Goal: Transaction & Acquisition: Purchase product/service

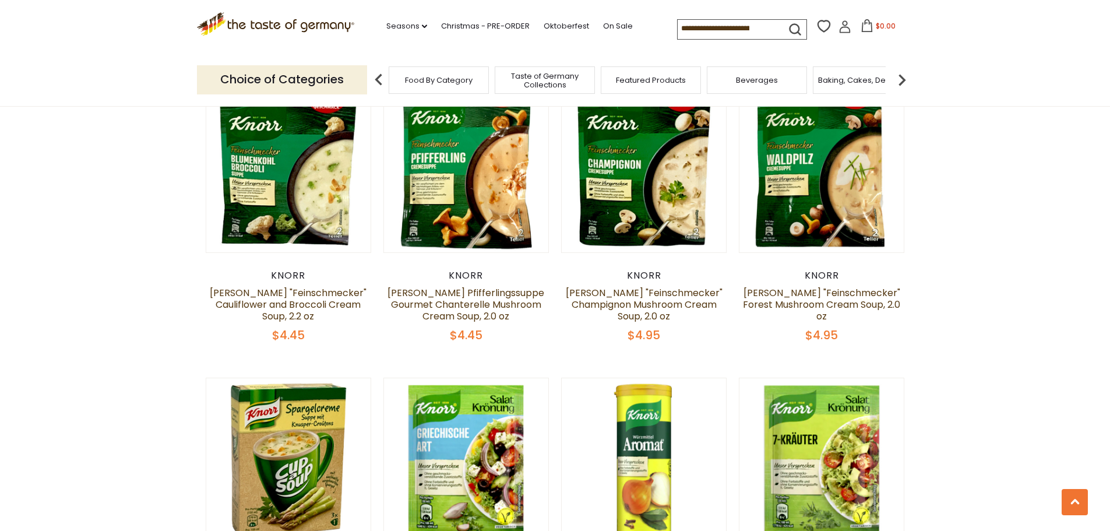
scroll to position [1398, 0]
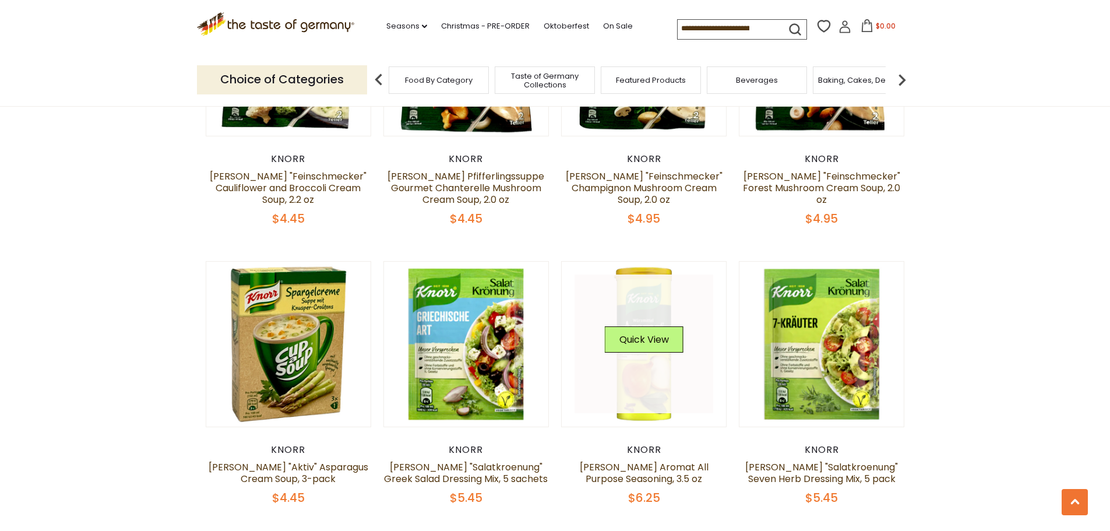
click at [655, 285] on link at bounding box center [643, 343] width 139 height 139
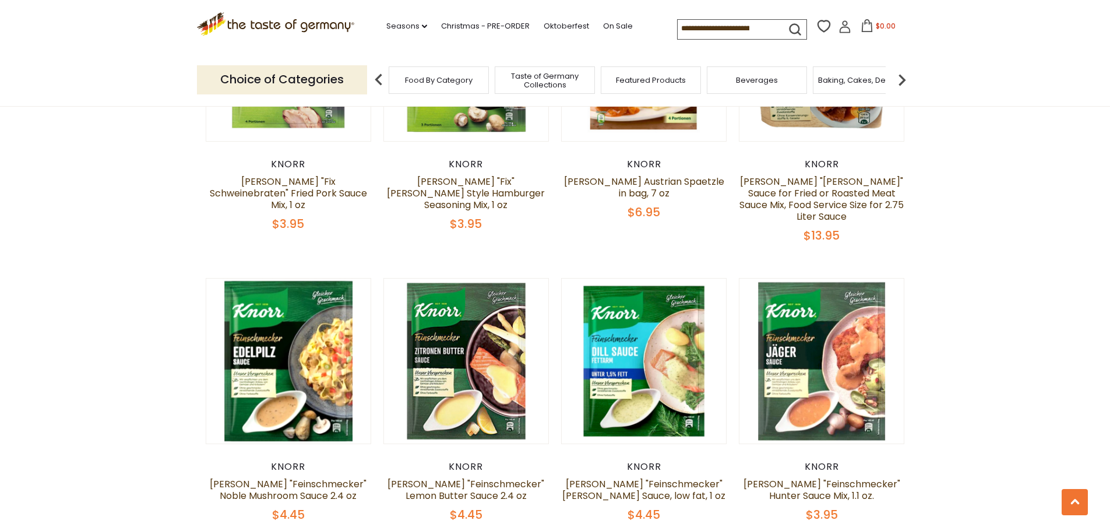
scroll to position [2066, 0]
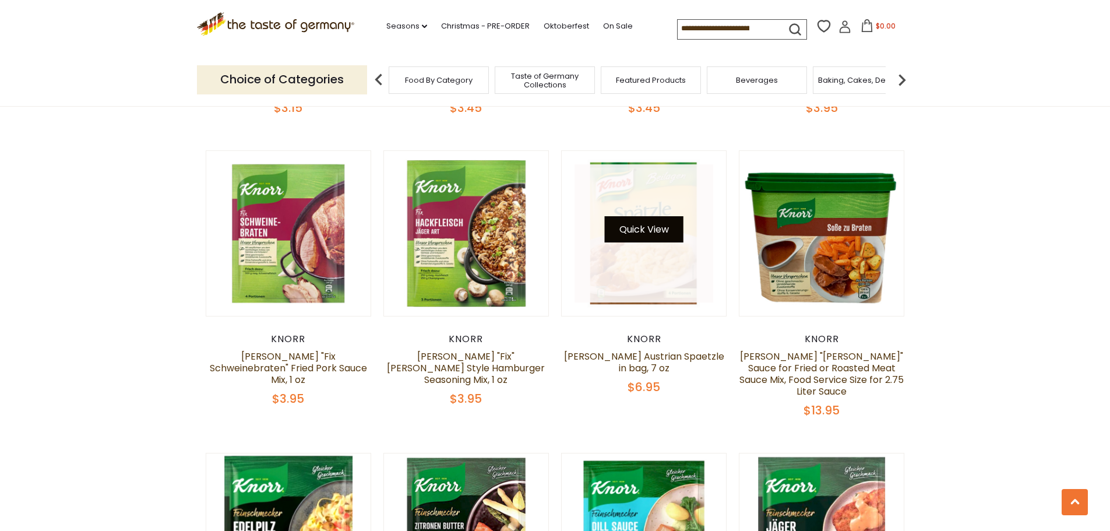
click at [645, 216] on button "Quick View" at bounding box center [644, 229] width 79 height 26
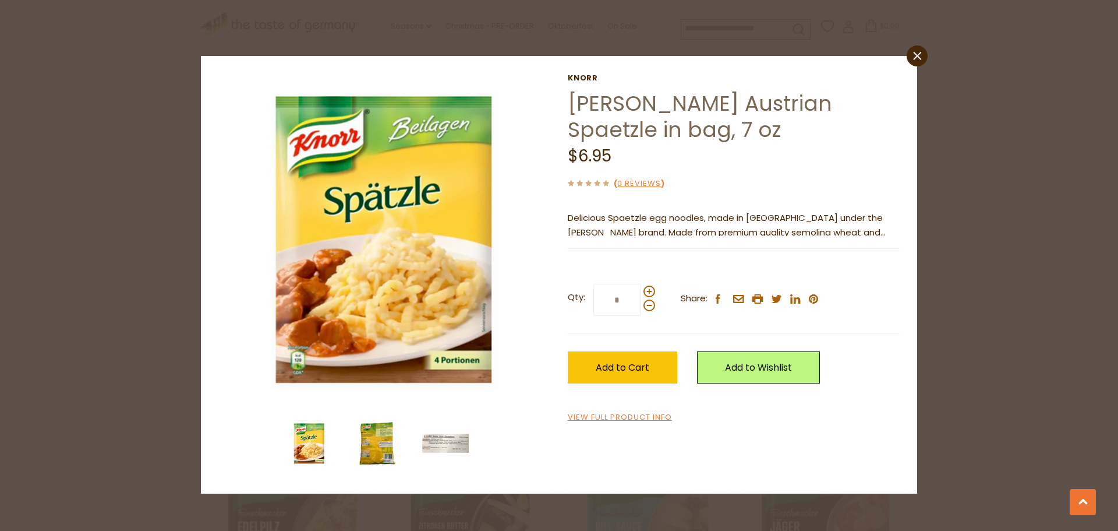
click at [365, 436] on img at bounding box center [377, 443] width 47 height 47
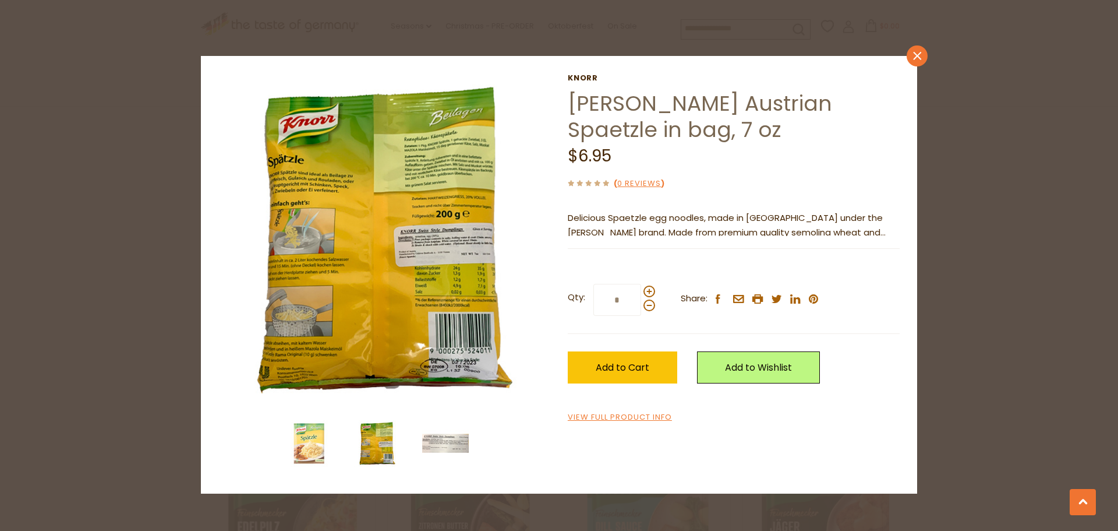
click at [915, 52] on icon at bounding box center [917, 56] width 8 height 8
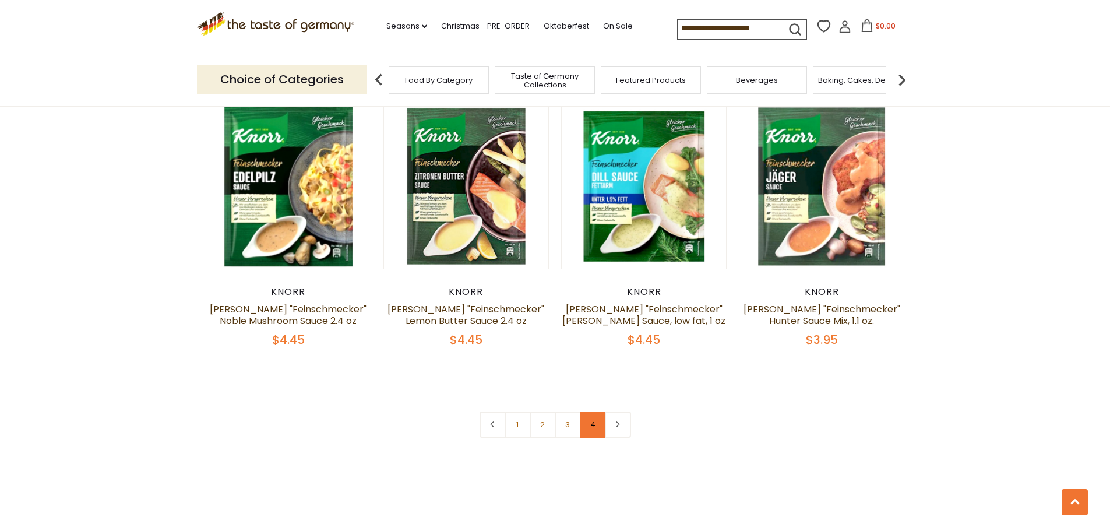
scroll to position [2474, 0]
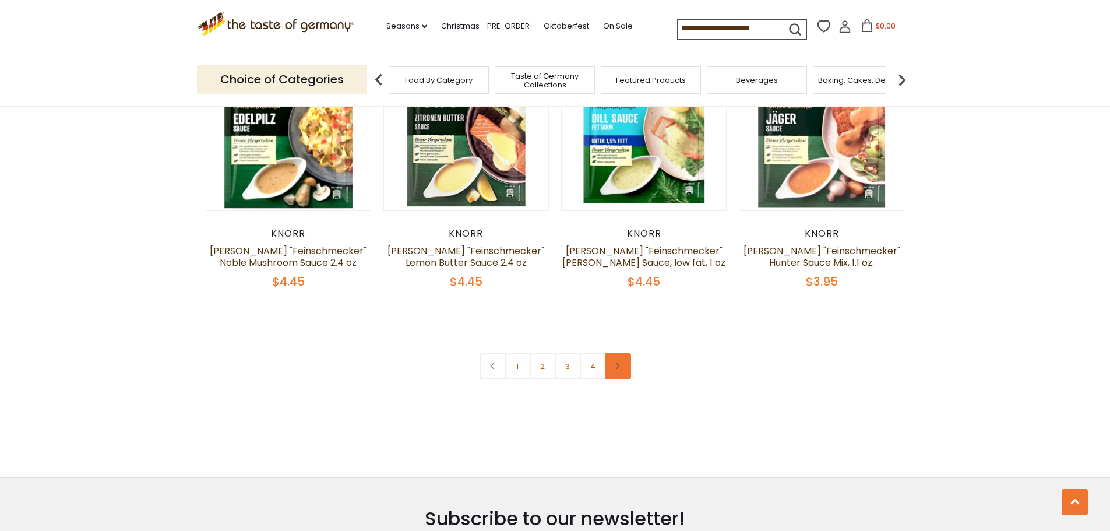
click at [610, 353] on link at bounding box center [618, 366] width 26 height 26
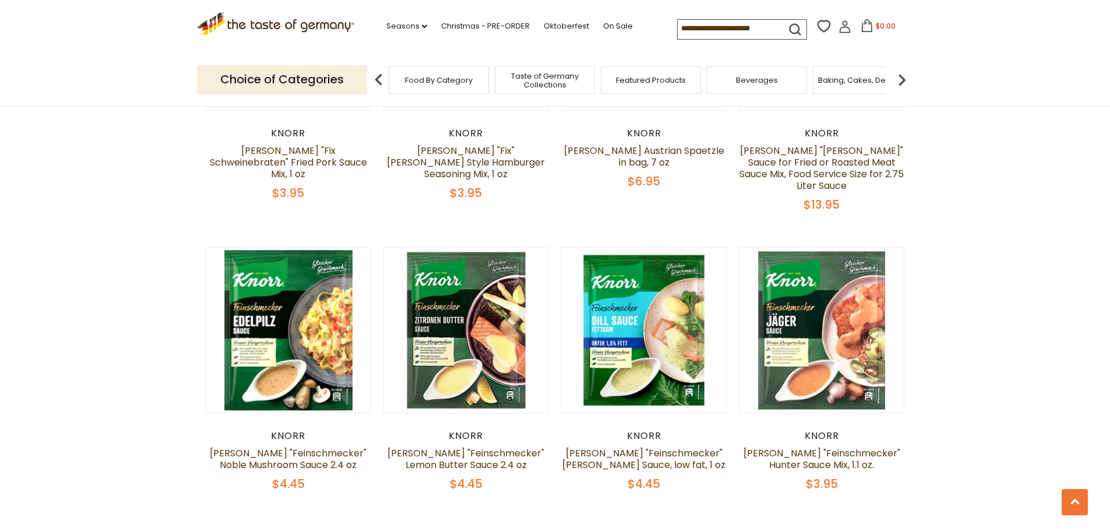
scroll to position [2330, 0]
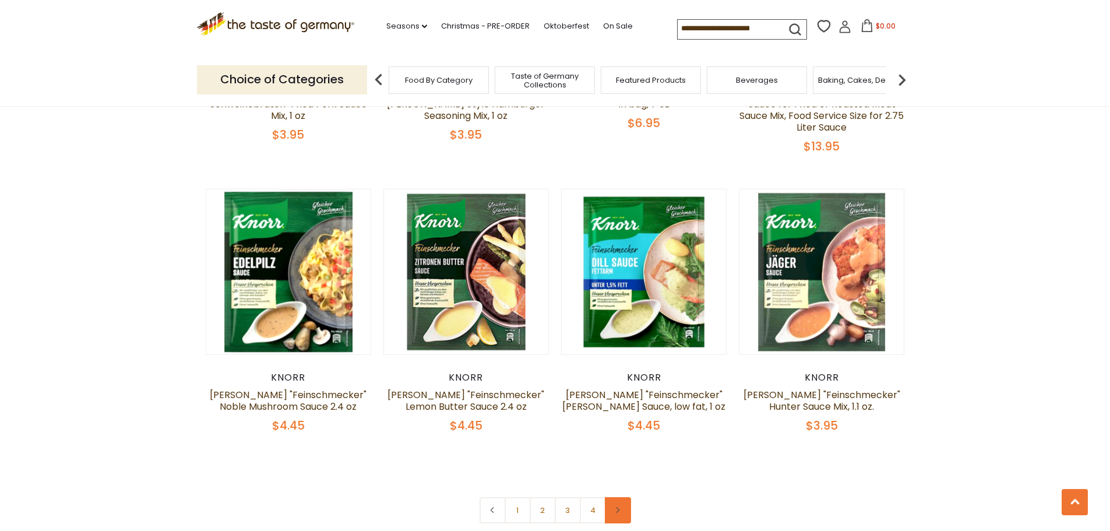
click at [624, 497] on link at bounding box center [618, 510] width 26 height 26
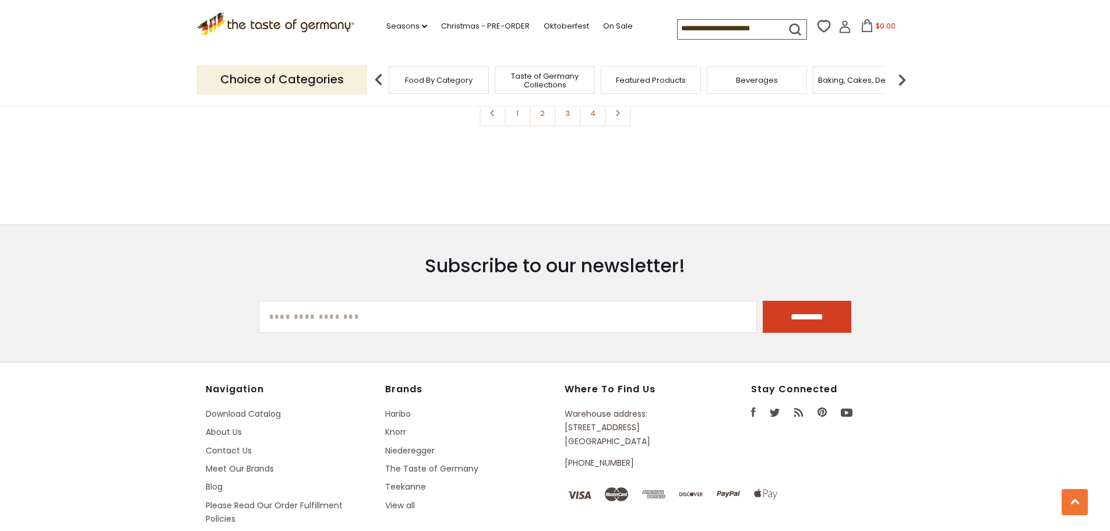
scroll to position [2669, 0]
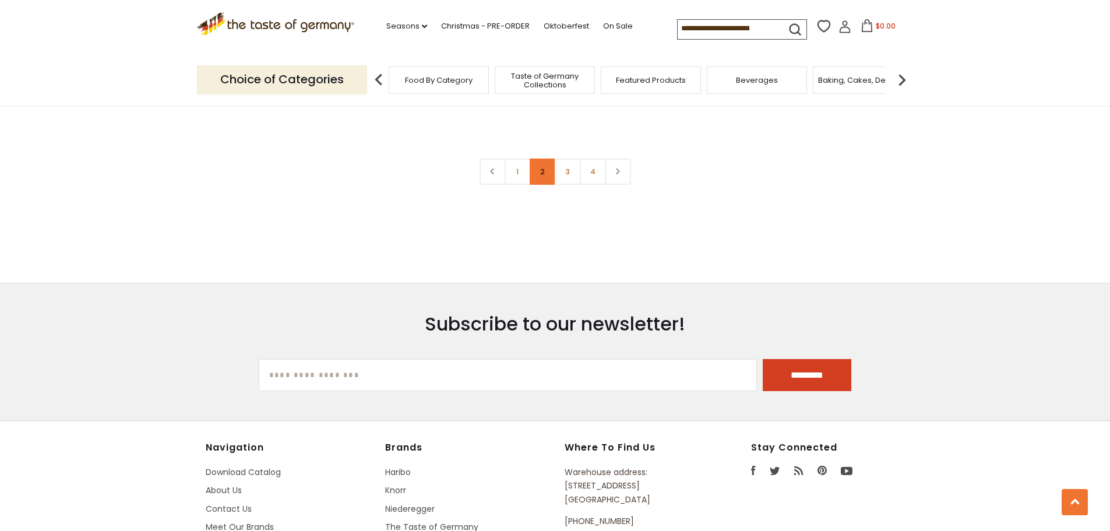
click at [541, 158] on link "2" at bounding box center [543, 171] width 26 height 26
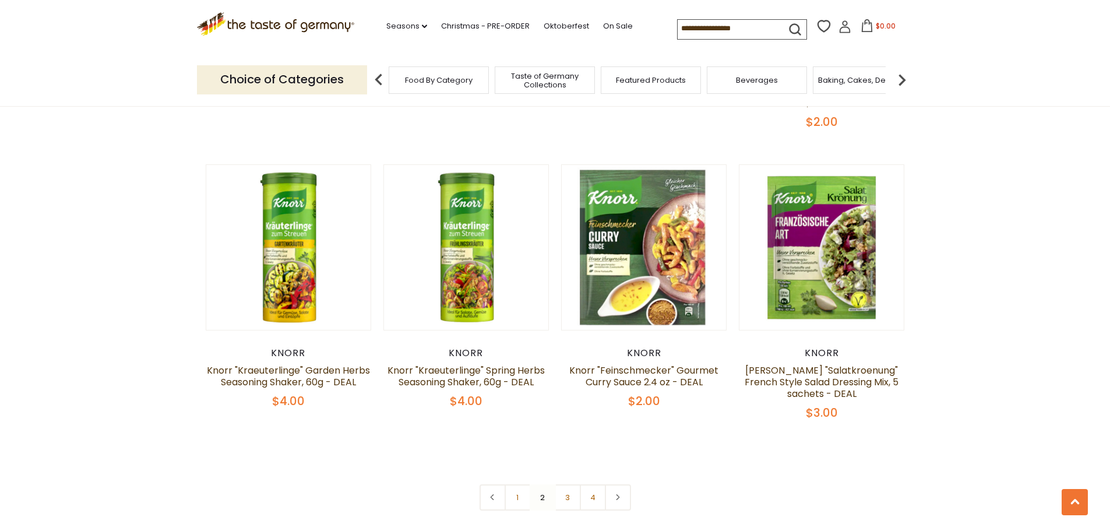
scroll to position [2483, 0]
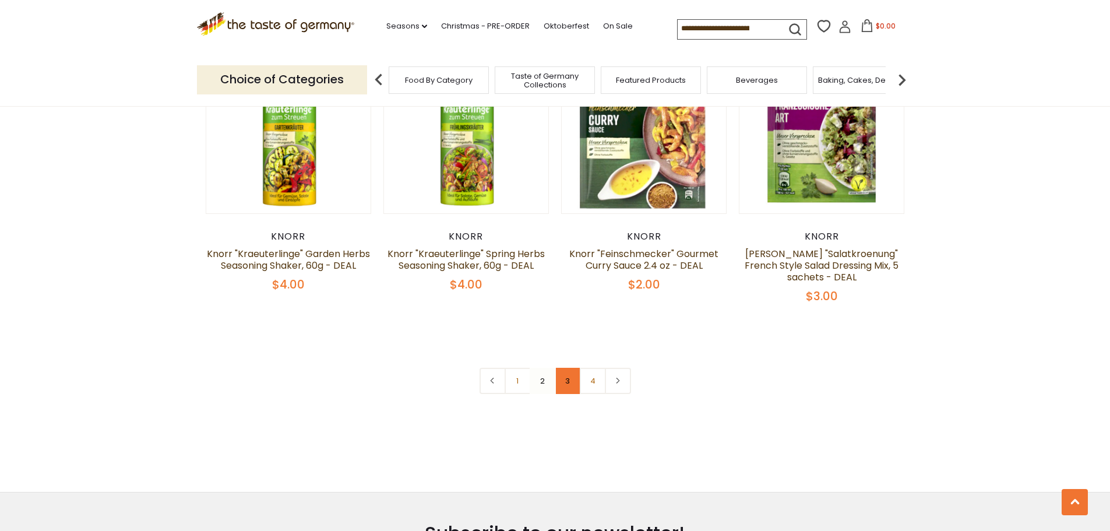
click at [562, 368] on link "3" at bounding box center [568, 381] width 26 height 26
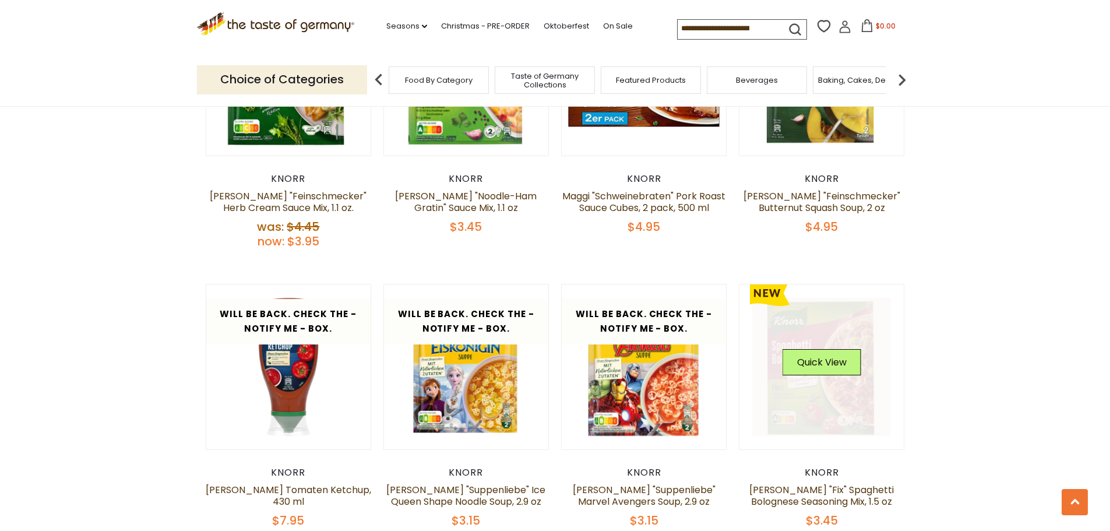
scroll to position [2366, 0]
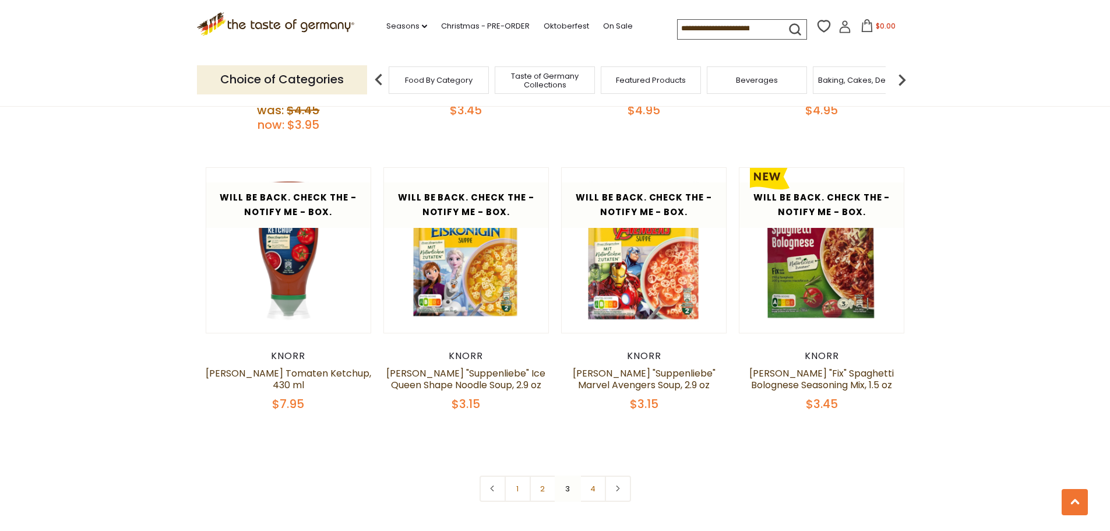
click at [567, 475] on nav "1 2 3 4" at bounding box center [554, 488] width 151 height 26
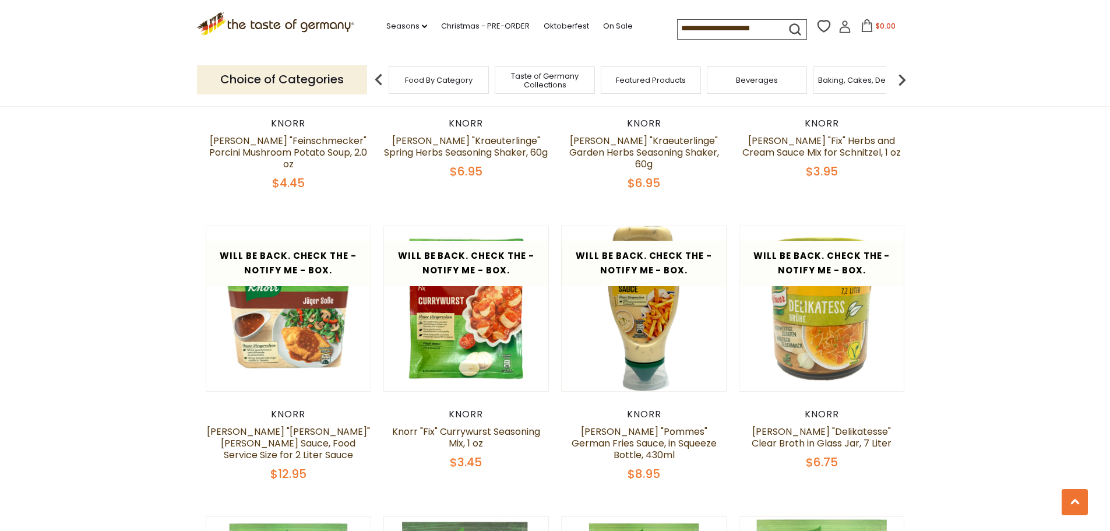
scroll to position [1085, 0]
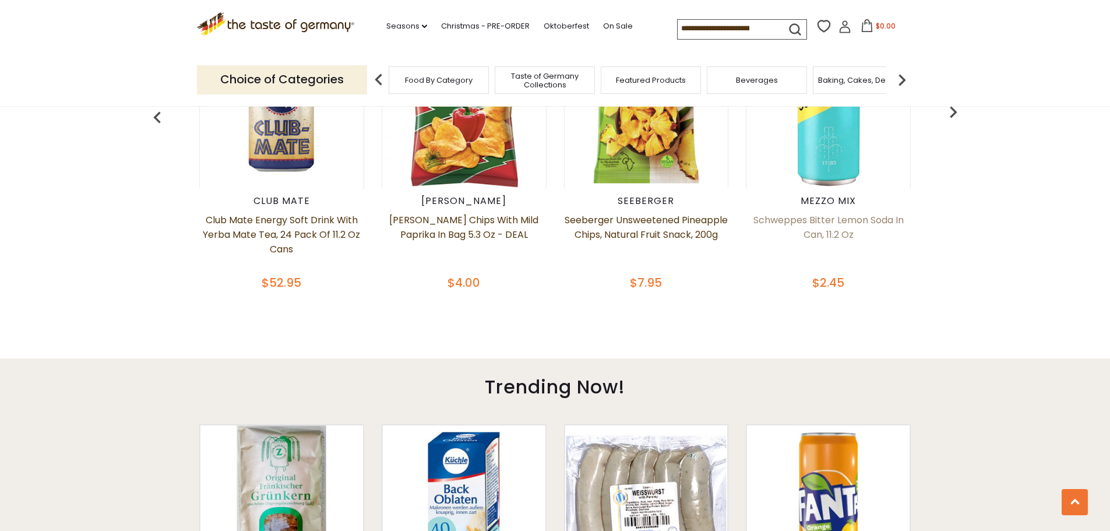
scroll to position [524, 0]
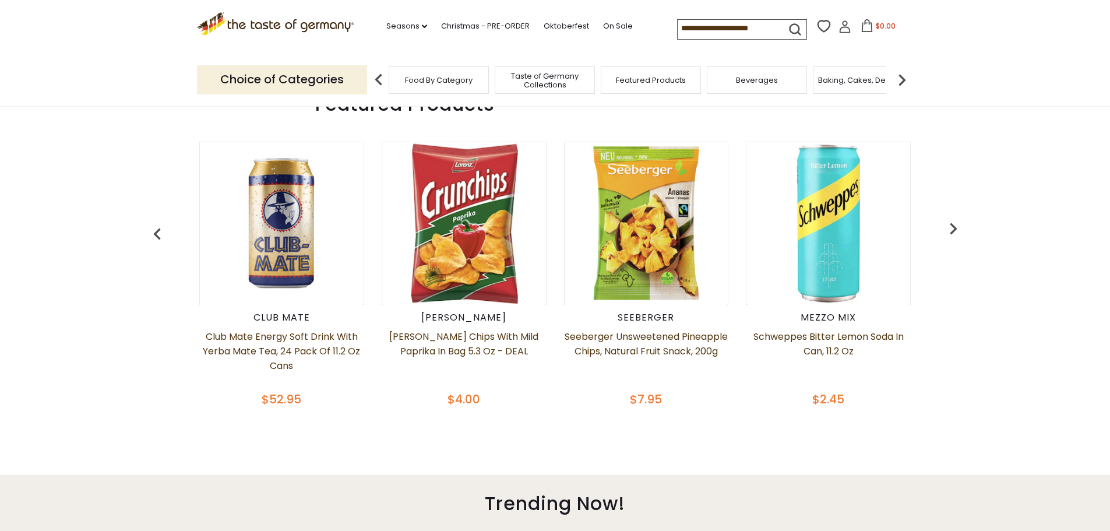
click at [950, 230] on img "button" at bounding box center [952, 228] width 23 height 23
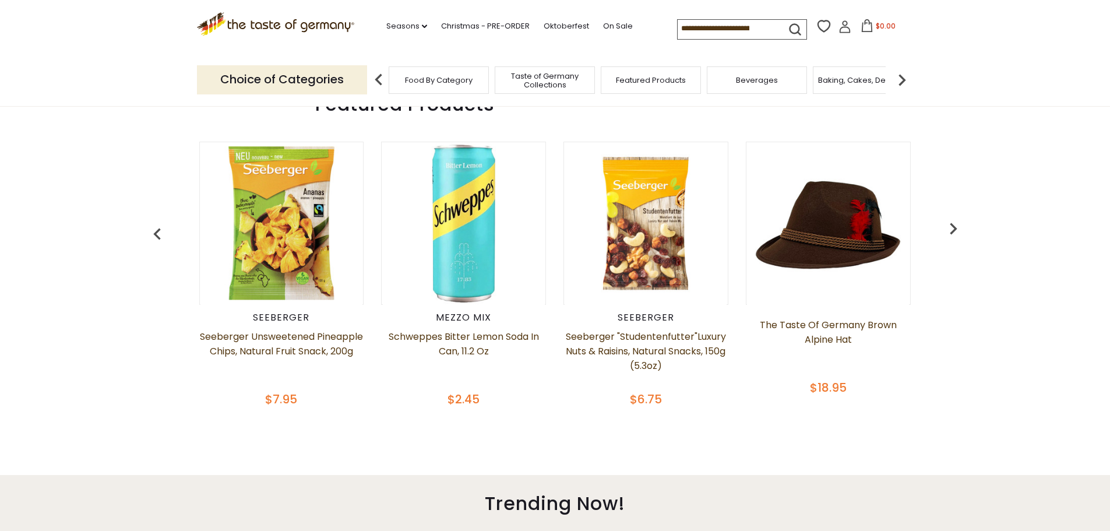
click at [950, 230] on img "button" at bounding box center [952, 228] width 23 height 23
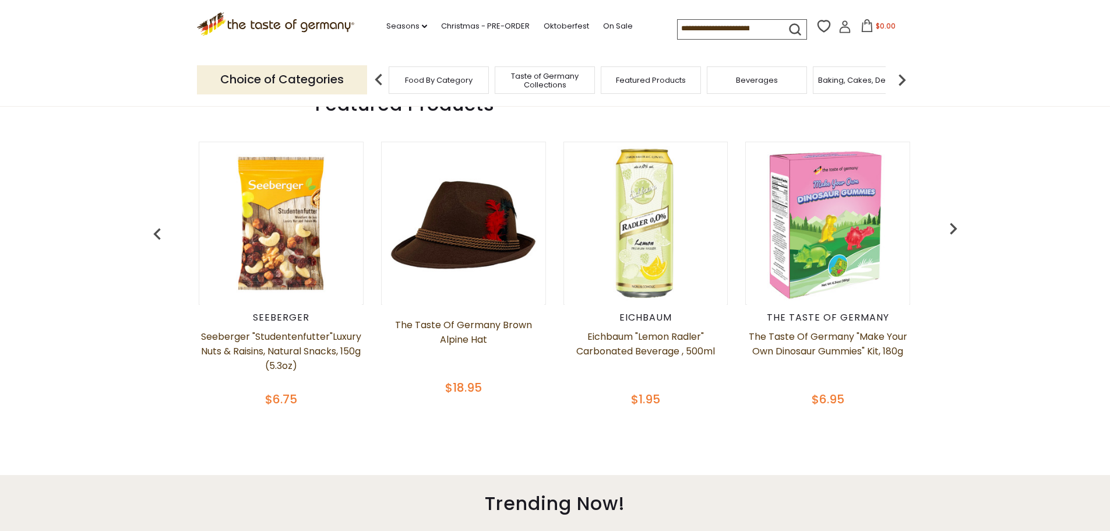
click at [950, 230] on img "button" at bounding box center [952, 228] width 23 height 23
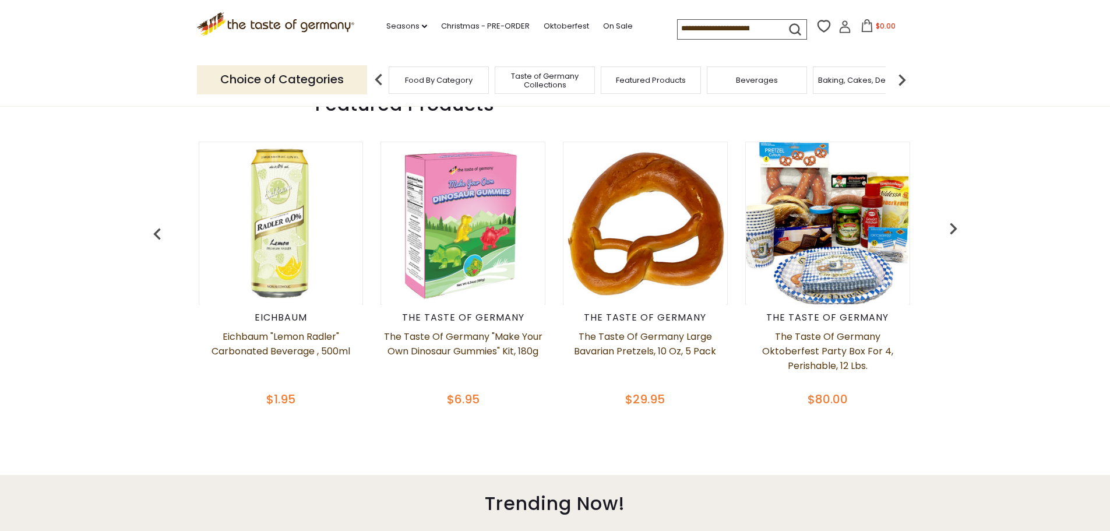
click at [950, 230] on img "button" at bounding box center [952, 228] width 23 height 23
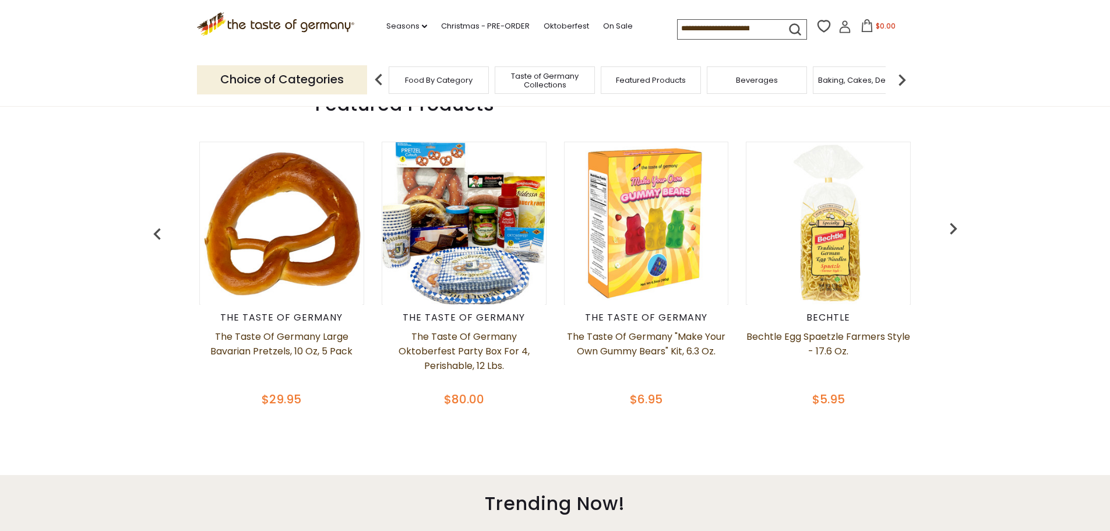
click at [950, 230] on img "button" at bounding box center [952, 228] width 23 height 23
click at [952, 227] on img "button" at bounding box center [952, 228] width 23 height 23
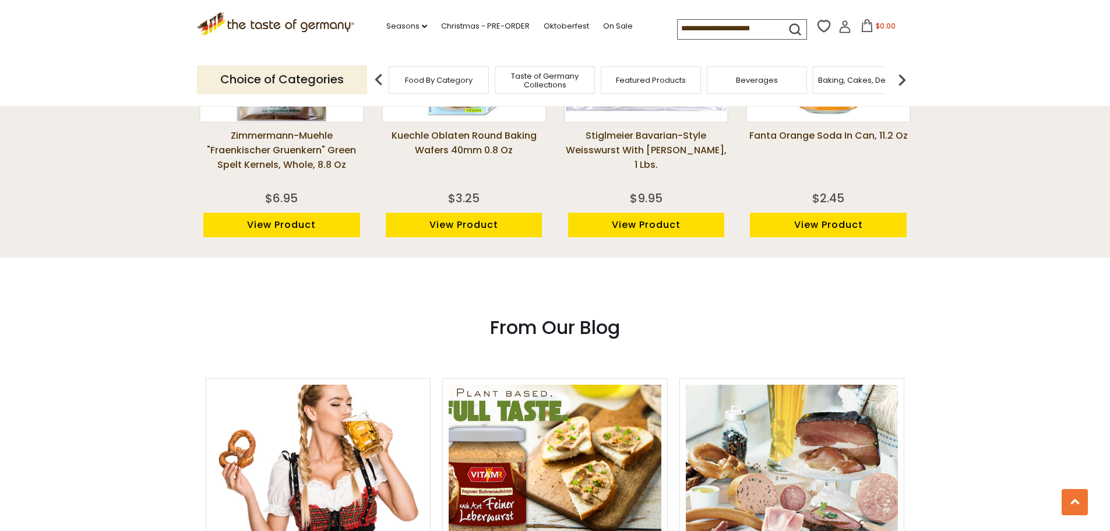
scroll to position [1340, 0]
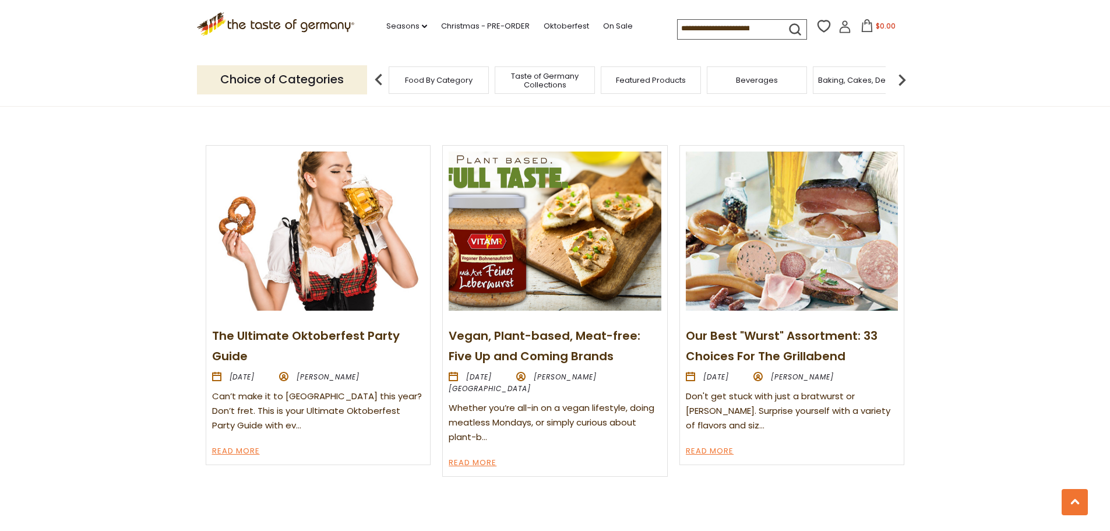
click at [765, 337] on link "Our Best "Wurst" Assortment: 33 Choices For The Grillabend" at bounding box center [782, 345] width 192 height 37
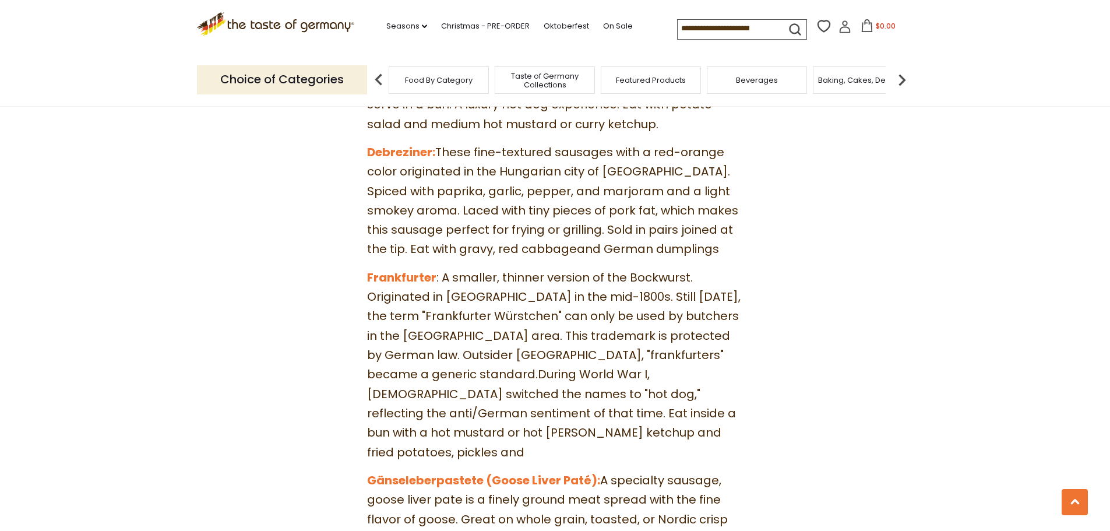
scroll to position [2563, 0]
